Goal: Check status: Verify the current state of an ongoing process or item

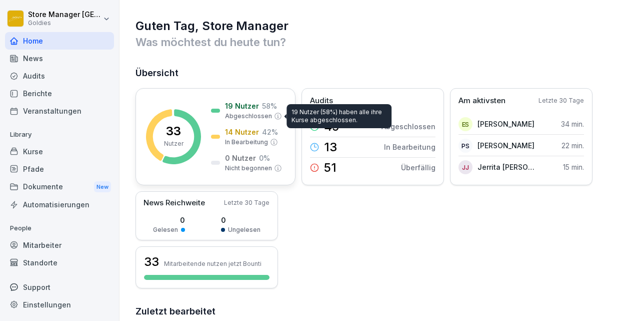
click at [232, 116] on p "Abgeschlossen" at bounding box center [248, 116] width 47 height 9
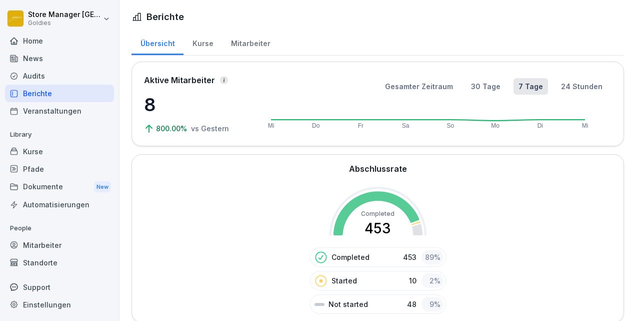
click at [209, 43] on div "Kurse" at bounding box center [203, 43] width 39 height 26
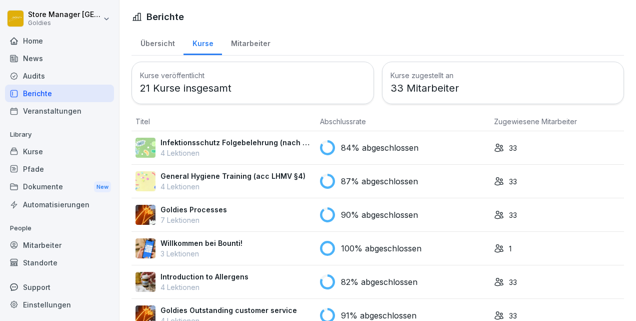
click at [232, 41] on div "Mitarbeiter" at bounding box center [250, 43] width 57 height 26
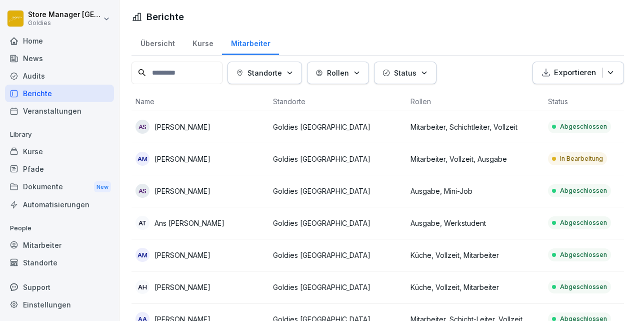
click at [556, 97] on th "Status" at bounding box center [613, 101] width 138 height 19
click at [401, 72] on p "Status" at bounding box center [405, 73] width 23 height 11
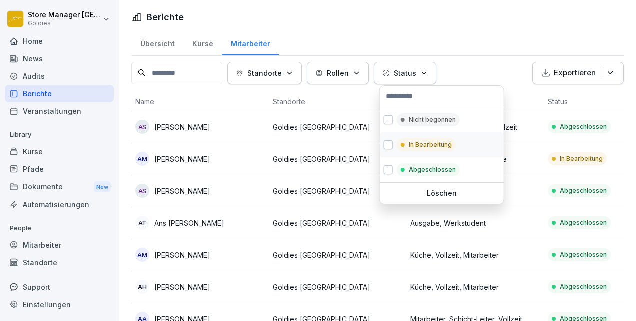
click at [437, 140] on p "In Bearbeitung" at bounding box center [430, 144] width 43 height 9
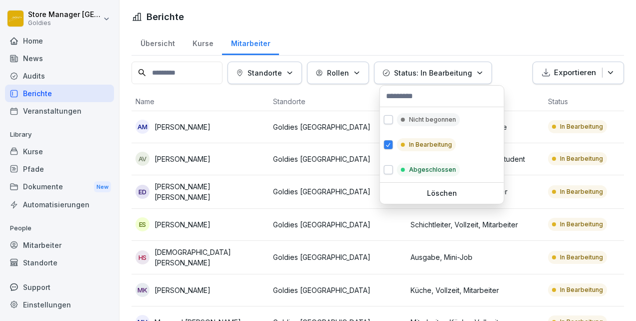
click at [477, 32] on html "Store Manager Frankfurt Goldies Home News Audits Berichte Veranstaltungen Libra…" at bounding box center [318, 160] width 636 height 321
